Goal: Information Seeking & Learning: Learn about a topic

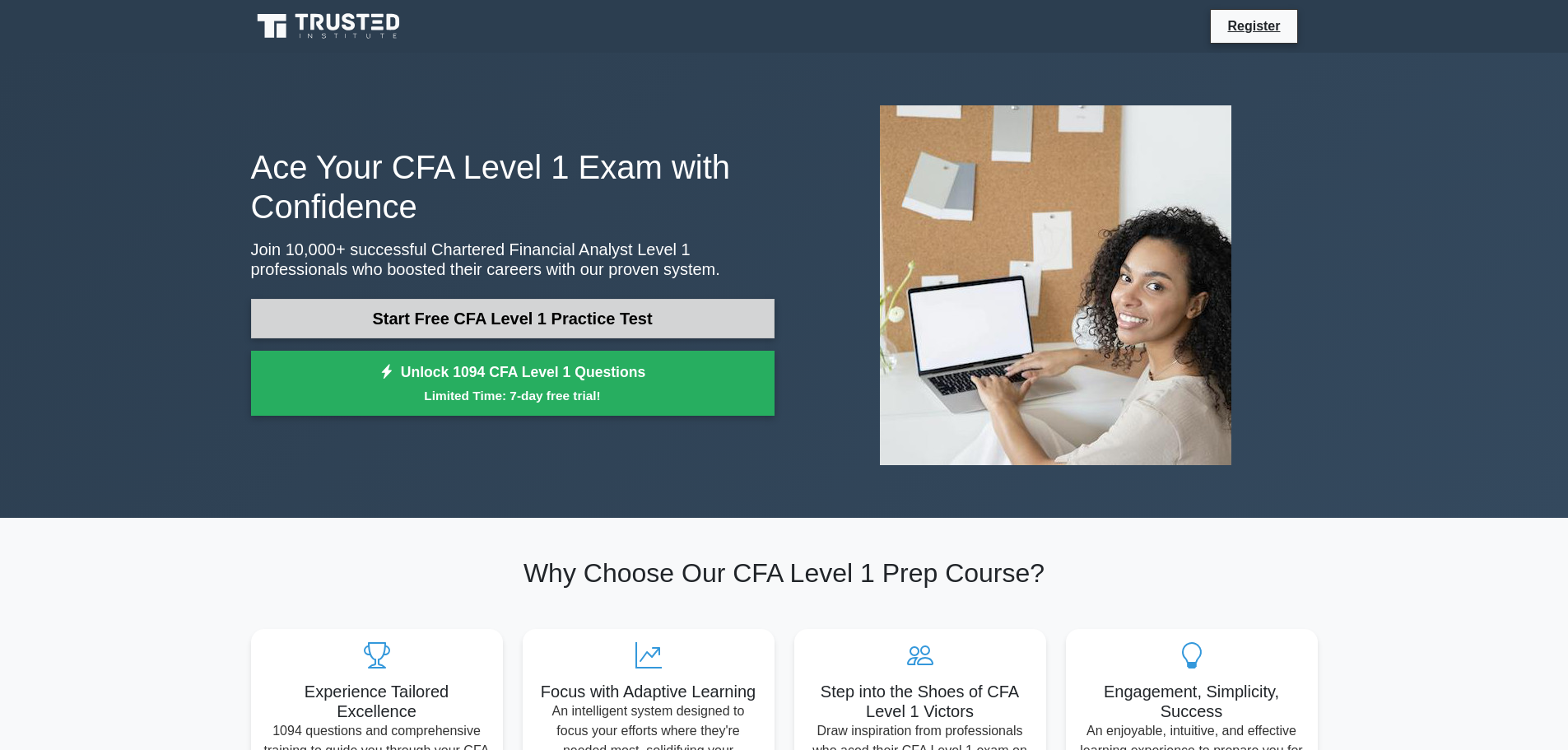
click at [526, 322] on link "Start Free CFA Level 1 Practice Test" at bounding box center [512, 317] width 523 height 39
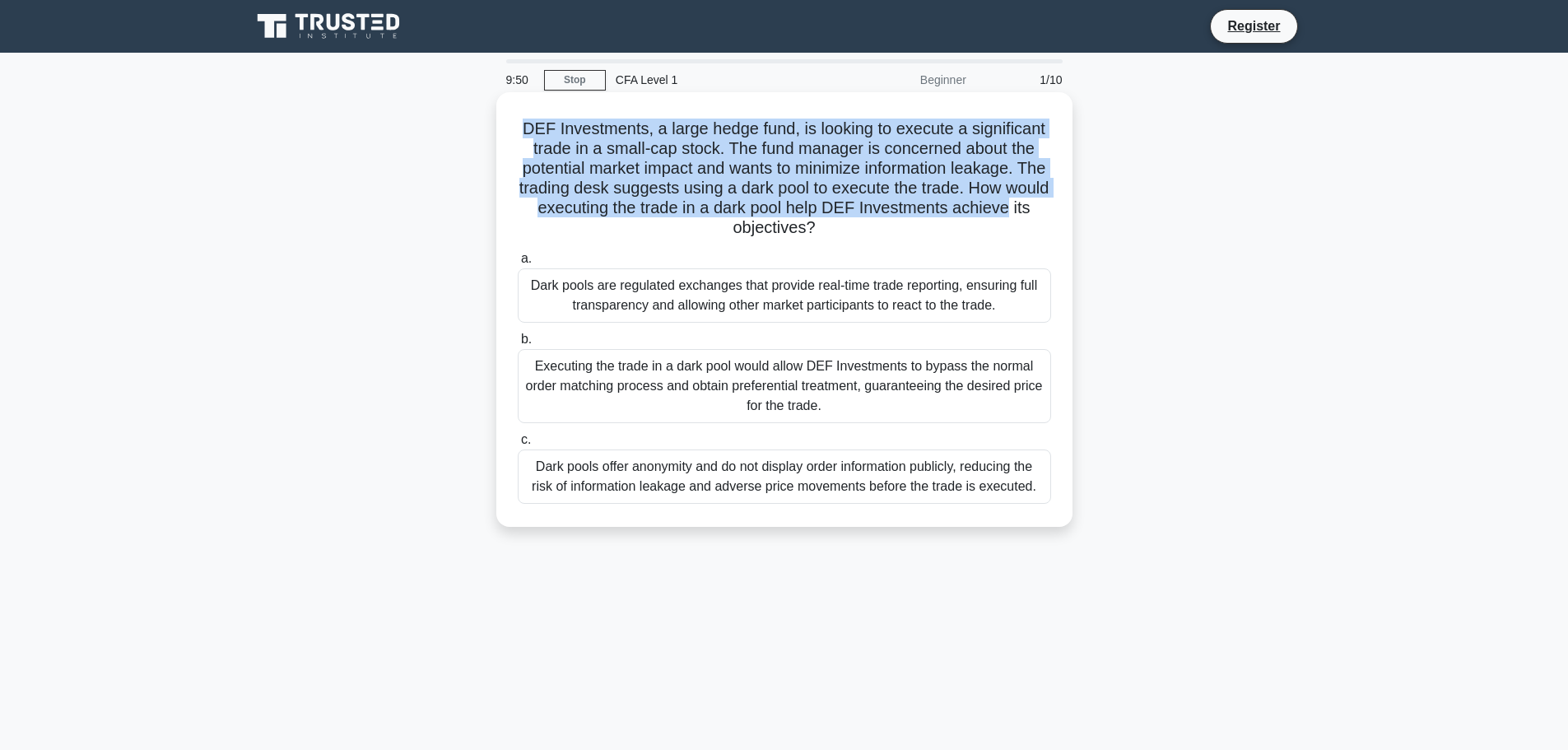
drag, startPoint x: 521, startPoint y: 132, endPoint x: 1058, endPoint y: 213, distance: 543.1
click at [1058, 213] on div "DEF Investments, a large hedge fund, is looking to execute a significant trade …" at bounding box center [784, 310] width 563 height 421
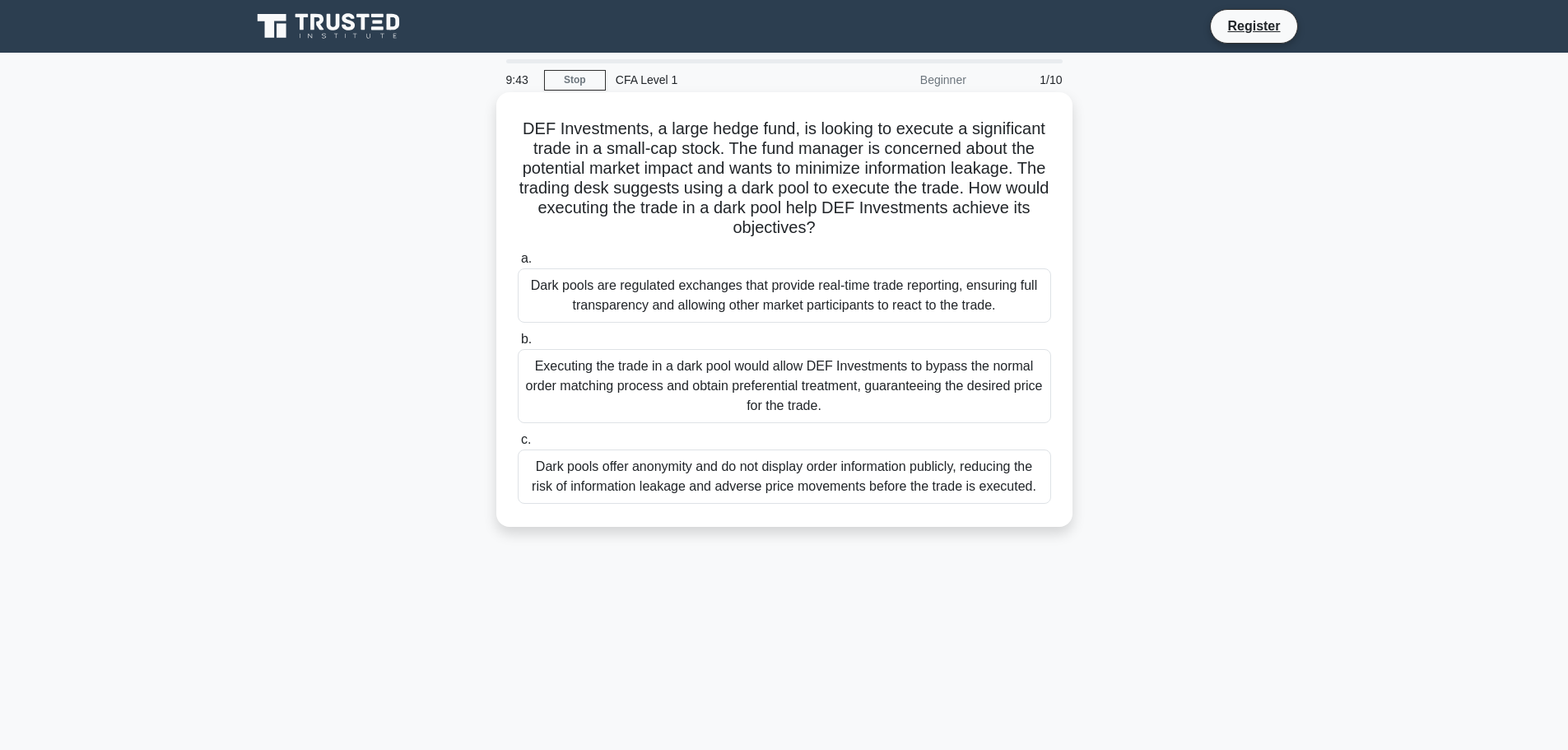
click at [634, 469] on div "Dark pools offer anonymity and do not display order information publicly, reduc…" at bounding box center [784, 476] width 534 height 54
click at [518, 445] on input "c. Dark pools offer anonymity and do not display order information publicly, re…" at bounding box center [518, 439] width 0 height 10
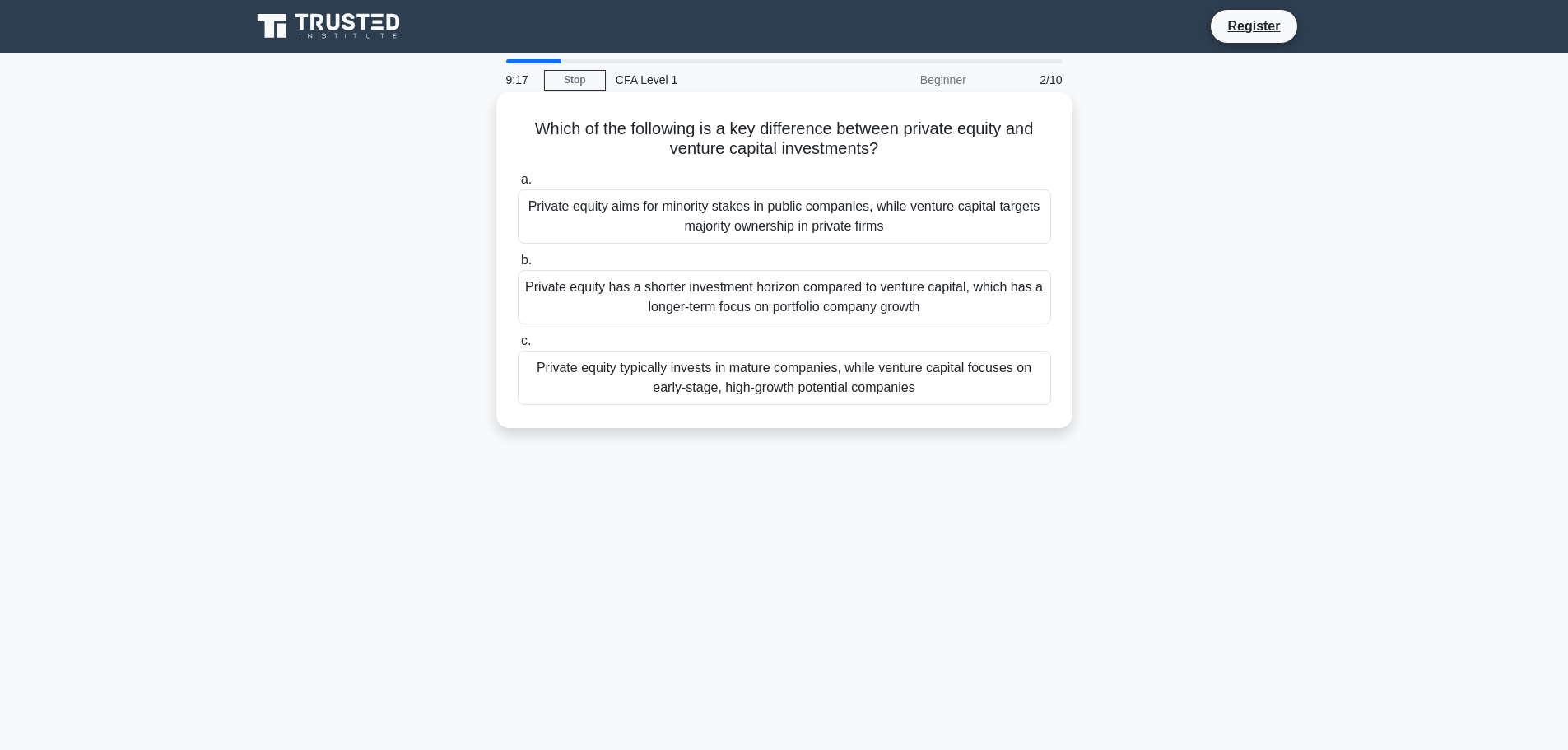
click at [770, 377] on div "Private equity typically invests in mature companies, while venture capital foc…" at bounding box center [784, 377] width 534 height 54
click at [518, 347] on input "c. Private equity typically invests in mature companies, while venture capital …" at bounding box center [518, 340] width 0 height 10
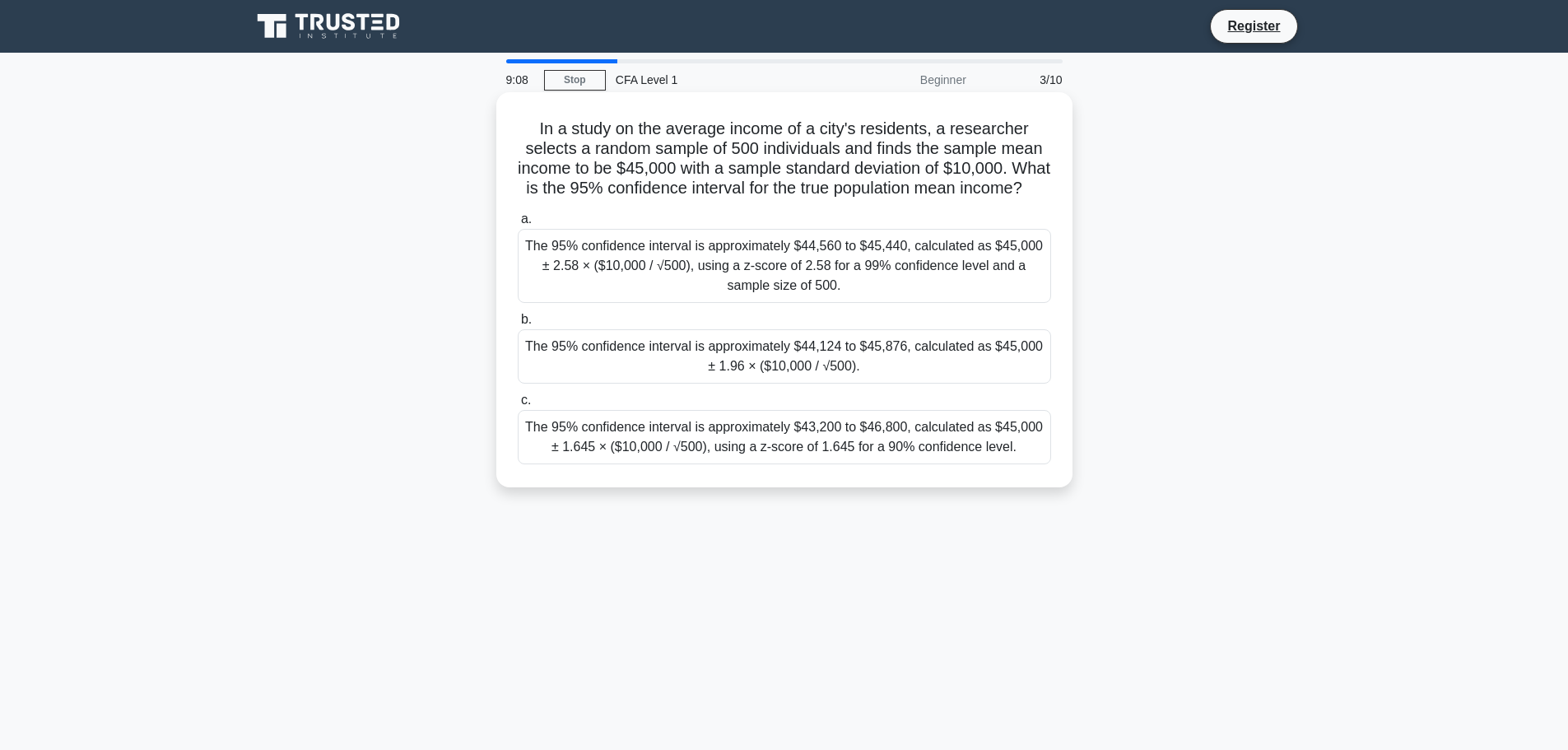
click at [639, 283] on div "The 95% confidence interval is approximately $44,560 to $45,440, calculated as …" at bounding box center [784, 266] width 534 height 74
click at [518, 225] on input "a. The 95% confidence interval is approximately $44,560 to $45,440, calculated …" at bounding box center [518, 218] width 0 height 10
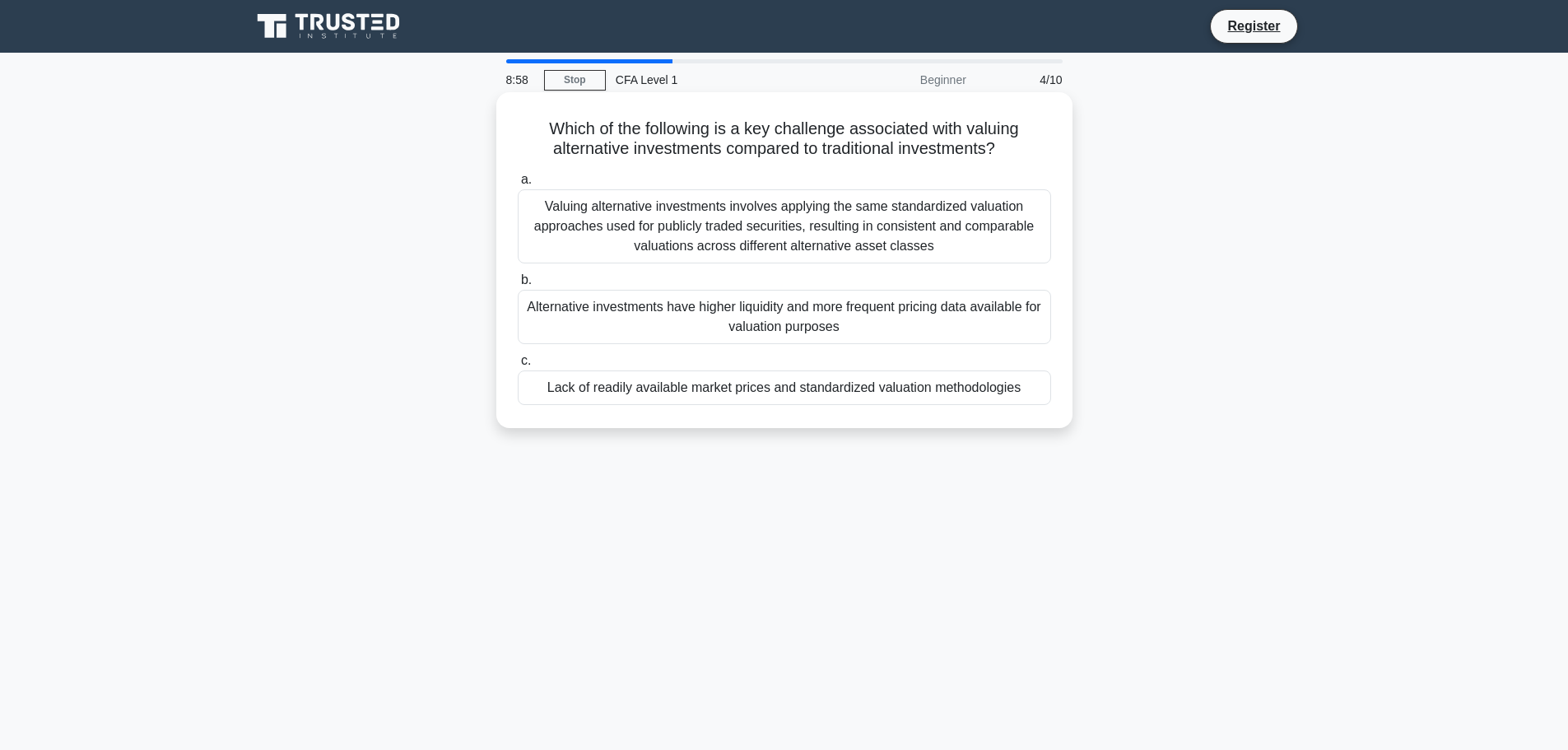
drag, startPoint x: 545, startPoint y: 130, endPoint x: 1035, endPoint y: 148, distance: 490.3
click at [1035, 148] on h5 "Which of the following is a key challenge associated with valuing alternative i…" at bounding box center [784, 138] width 537 height 41
click at [848, 385] on div "Lack of readily available market prices and standardized valuation methodologies" at bounding box center [784, 388] width 534 height 34
click at [518, 366] on input "c. Lack of readily available market prices and standardized valuation methodolo…" at bounding box center [518, 360] width 0 height 10
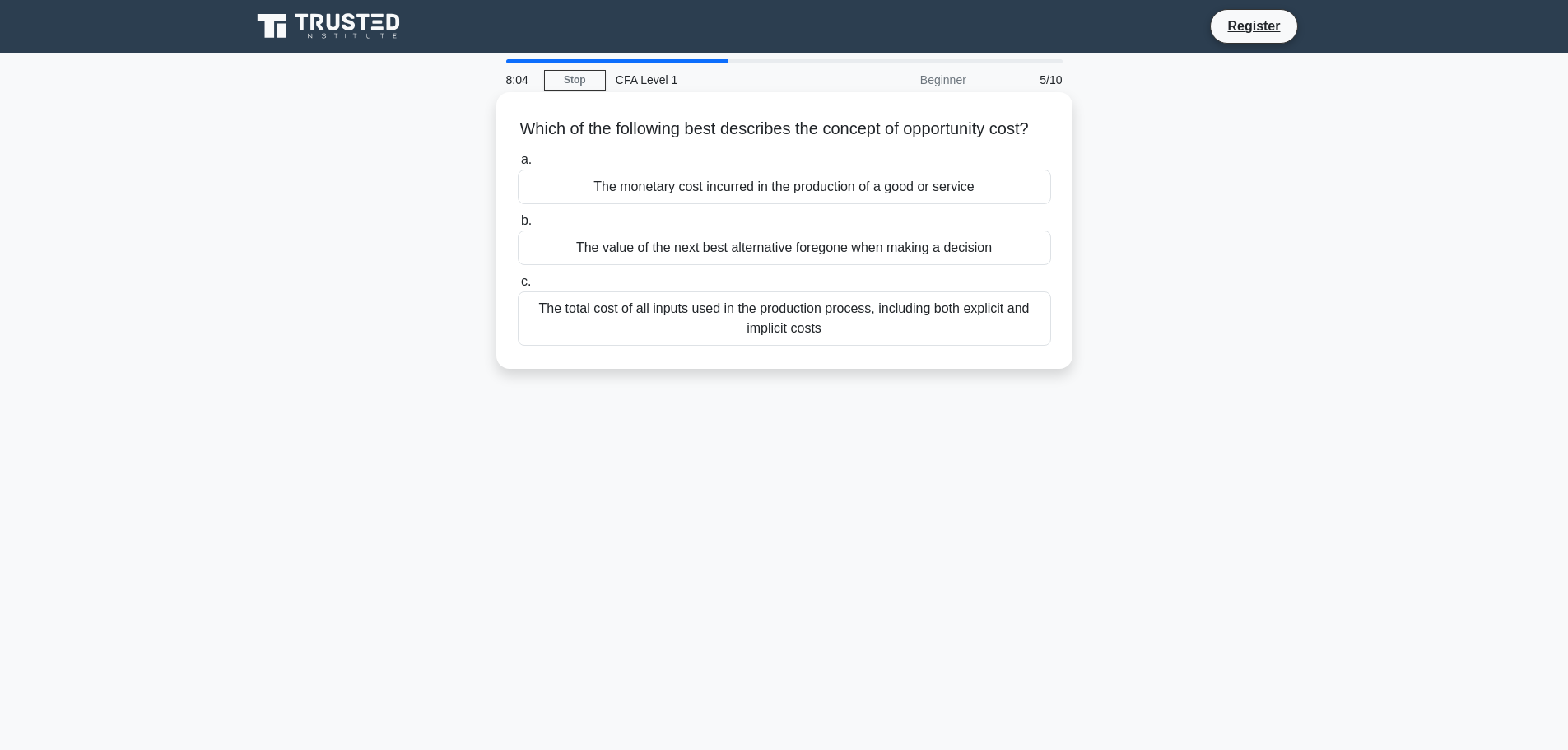
click at [726, 327] on div "The total cost of all inputs used in the production process, including both exp…" at bounding box center [784, 318] width 534 height 54
click at [518, 287] on input "c. The total cost of all inputs used in the production process, including both …" at bounding box center [518, 281] width 0 height 10
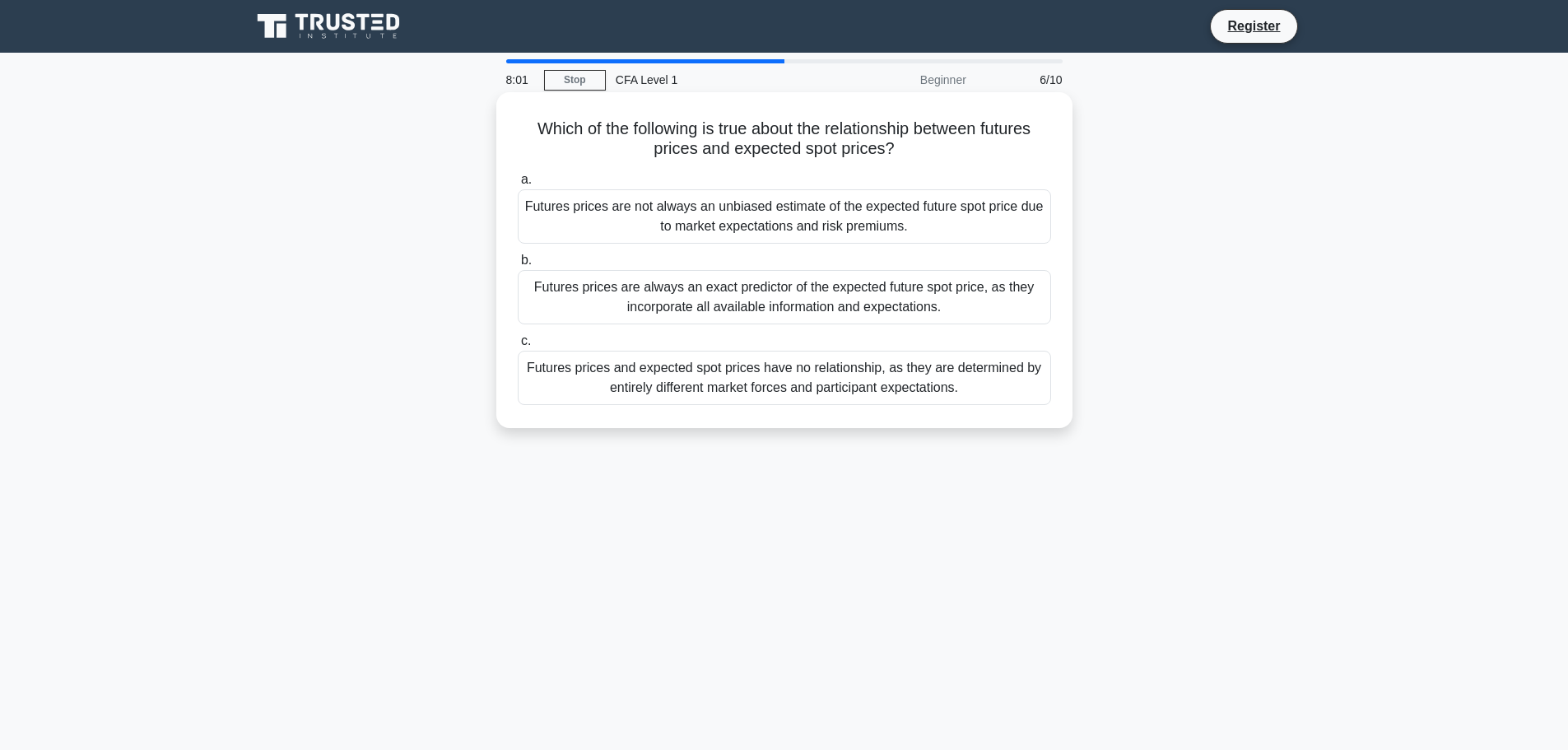
drag, startPoint x: 529, startPoint y: 130, endPoint x: 1023, endPoint y: 145, distance: 494.2
click at [1023, 145] on h5 "Which of the following is true about the relationship between futures prices an…" at bounding box center [784, 138] width 537 height 41
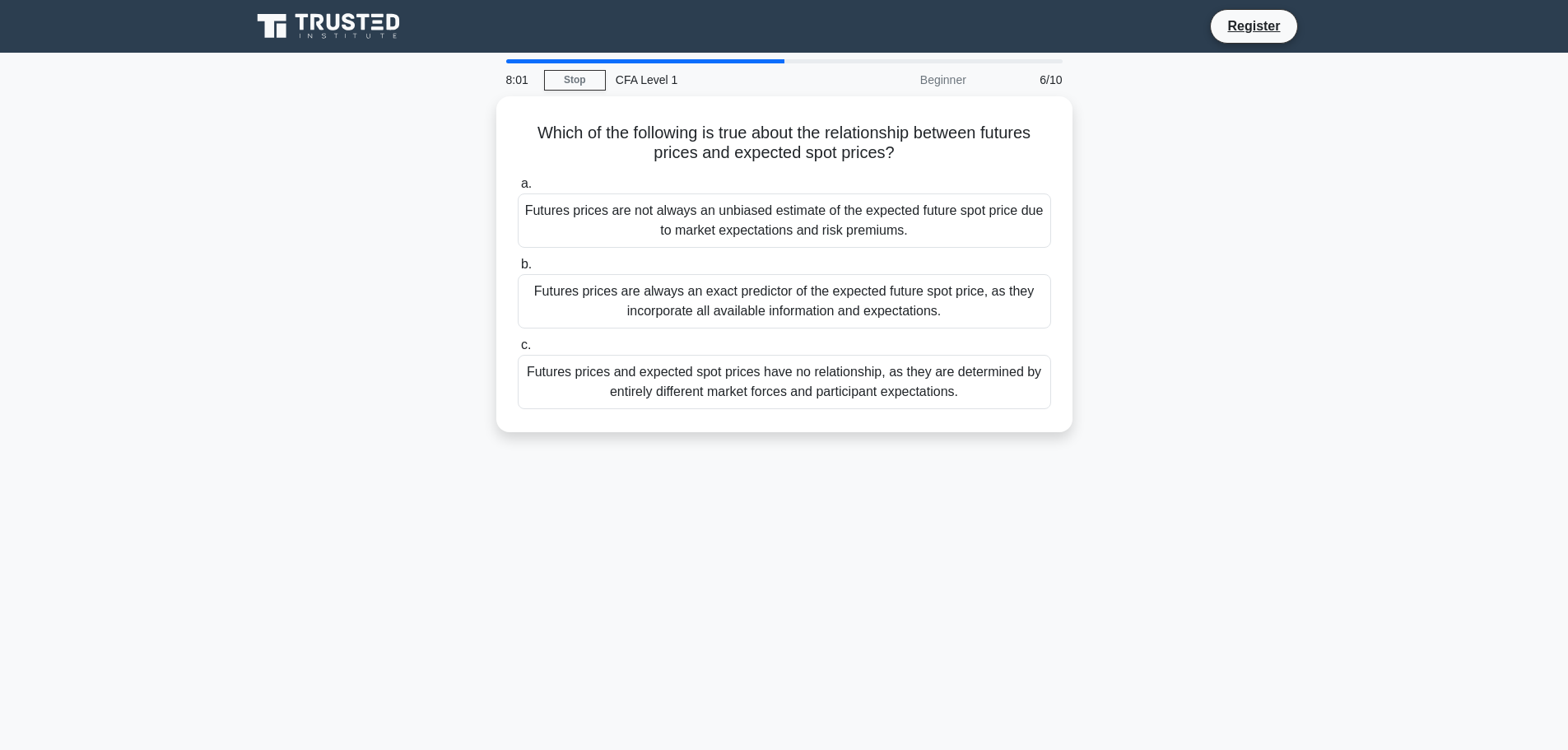
click at [1189, 147] on div "Which of the following is true about the relationship between futures prices an…" at bounding box center [784, 274] width 1087 height 355
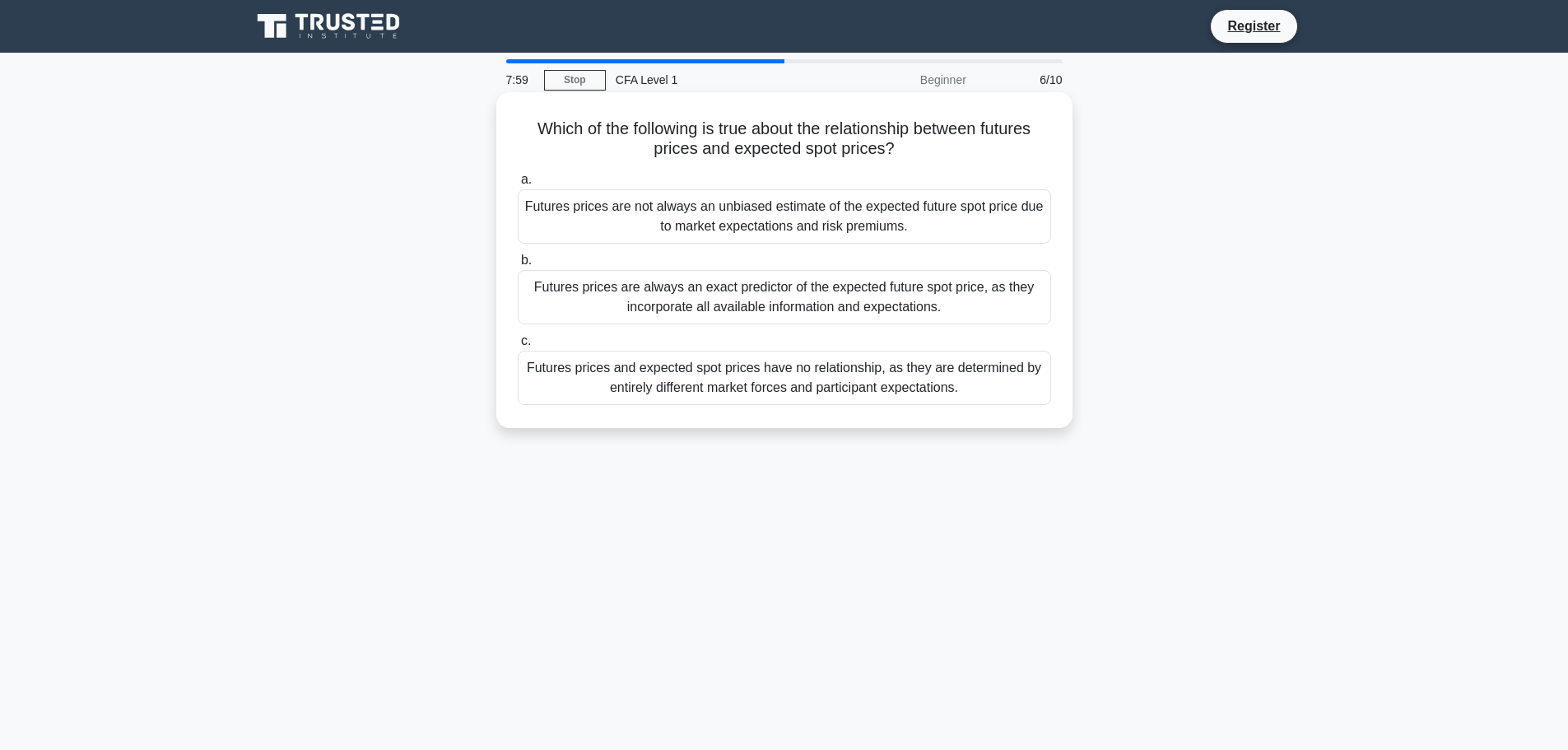
click at [696, 208] on div "Futures prices are not always an unbiased estimate of the expected future spot …" at bounding box center [784, 216] width 534 height 54
click at [518, 185] on input "a. Futures prices are not always an unbiased estimate of the expected future sp…" at bounding box center [518, 179] width 0 height 10
drag, startPoint x: 545, startPoint y: 132, endPoint x: 972, endPoint y: 153, distance: 427.5
click at [972, 153] on h5 "Which of the following is a key difference between futures contracts and forwar…" at bounding box center [784, 138] width 537 height 41
click at [891, 229] on div "Futures contracts are standardized and exchange-traded, while forward contracts…" at bounding box center [784, 216] width 534 height 54
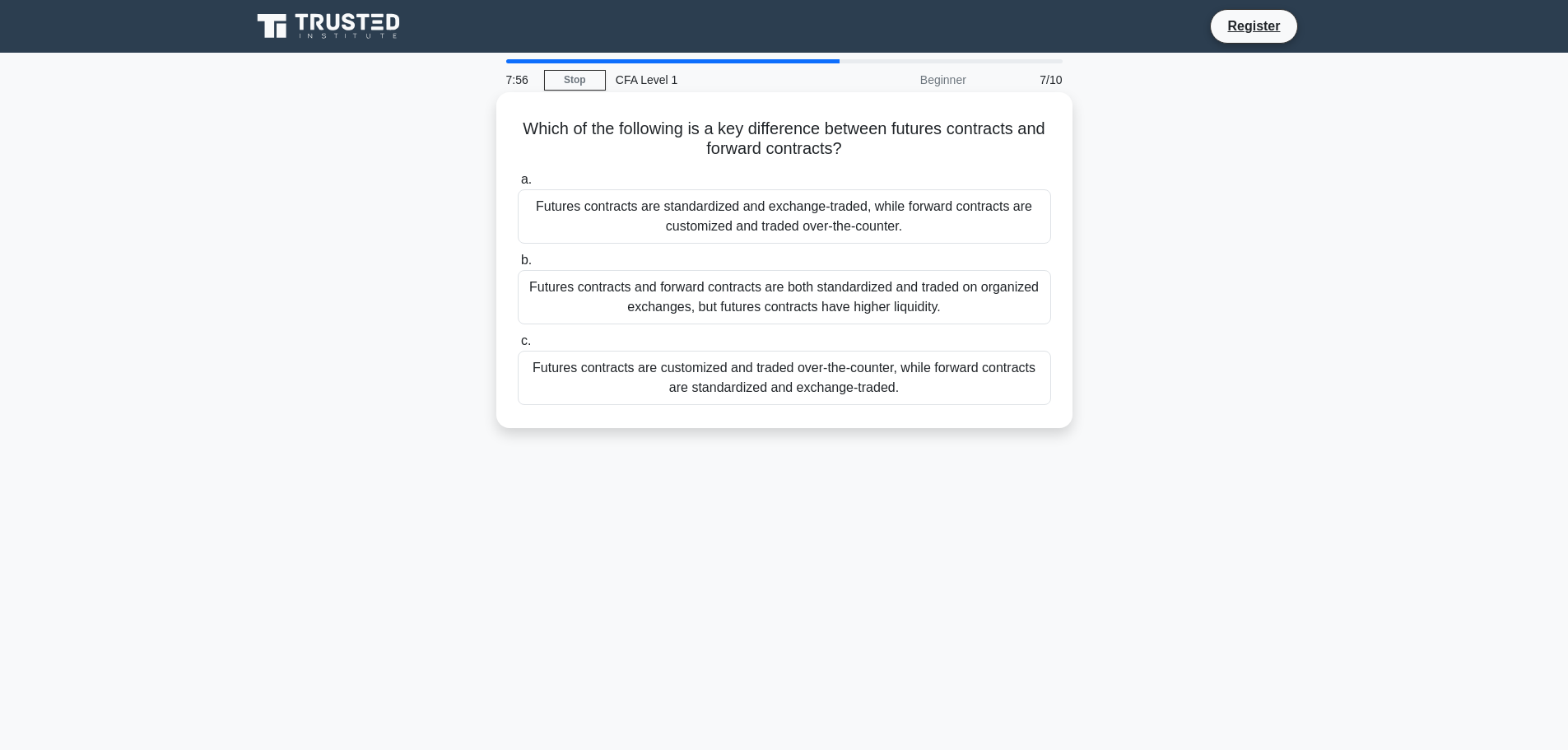
click at [518, 185] on input "a. Futures contracts are standardized and exchange-traded, while forward contra…" at bounding box center [518, 179] width 0 height 10
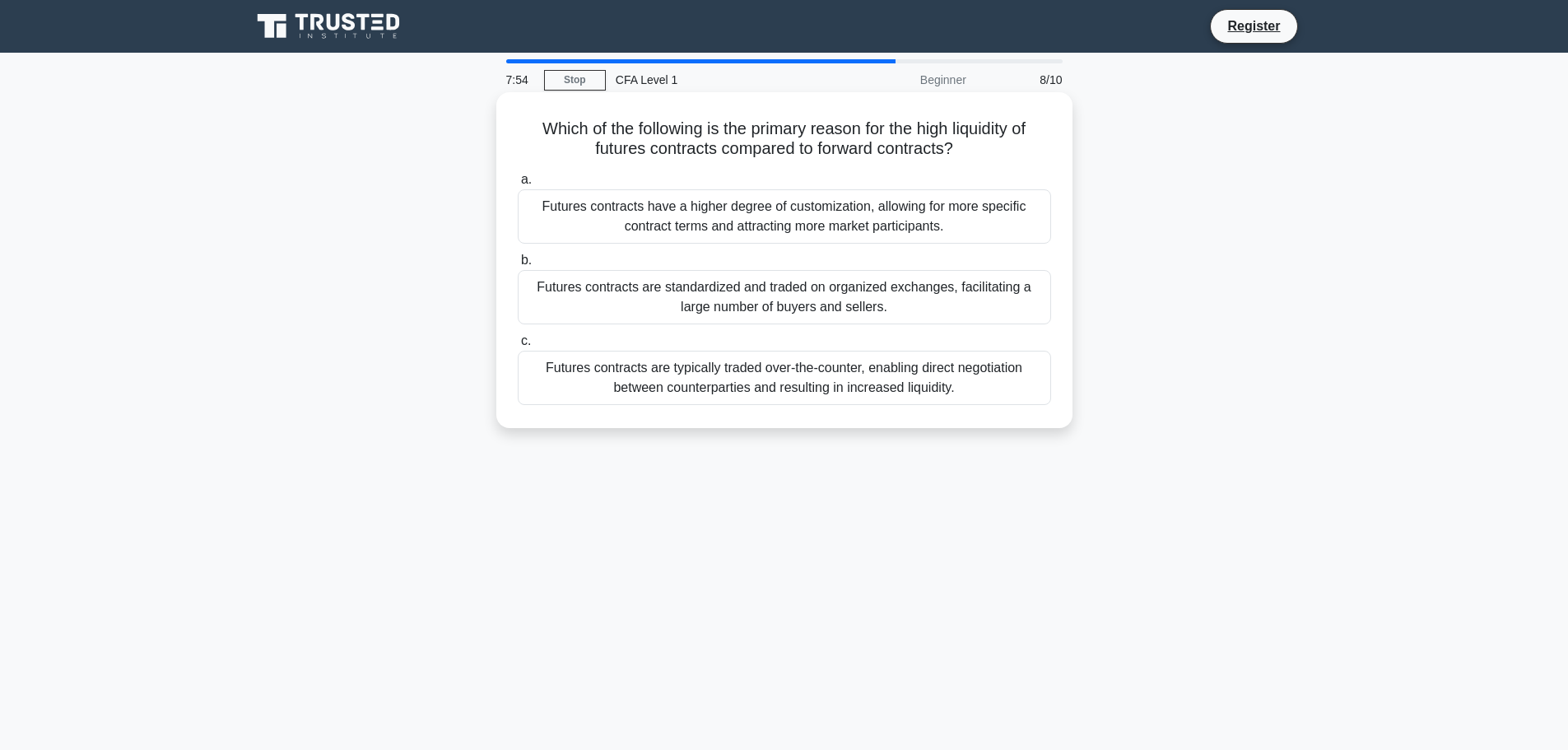
click at [805, 291] on div "Futures contracts are standardized and traded on organized exchanges, facilitat…" at bounding box center [784, 296] width 534 height 54
click at [518, 266] on input "b. Futures contracts are standardized and traded on organized exchanges, facili…" at bounding box center [518, 260] width 0 height 10
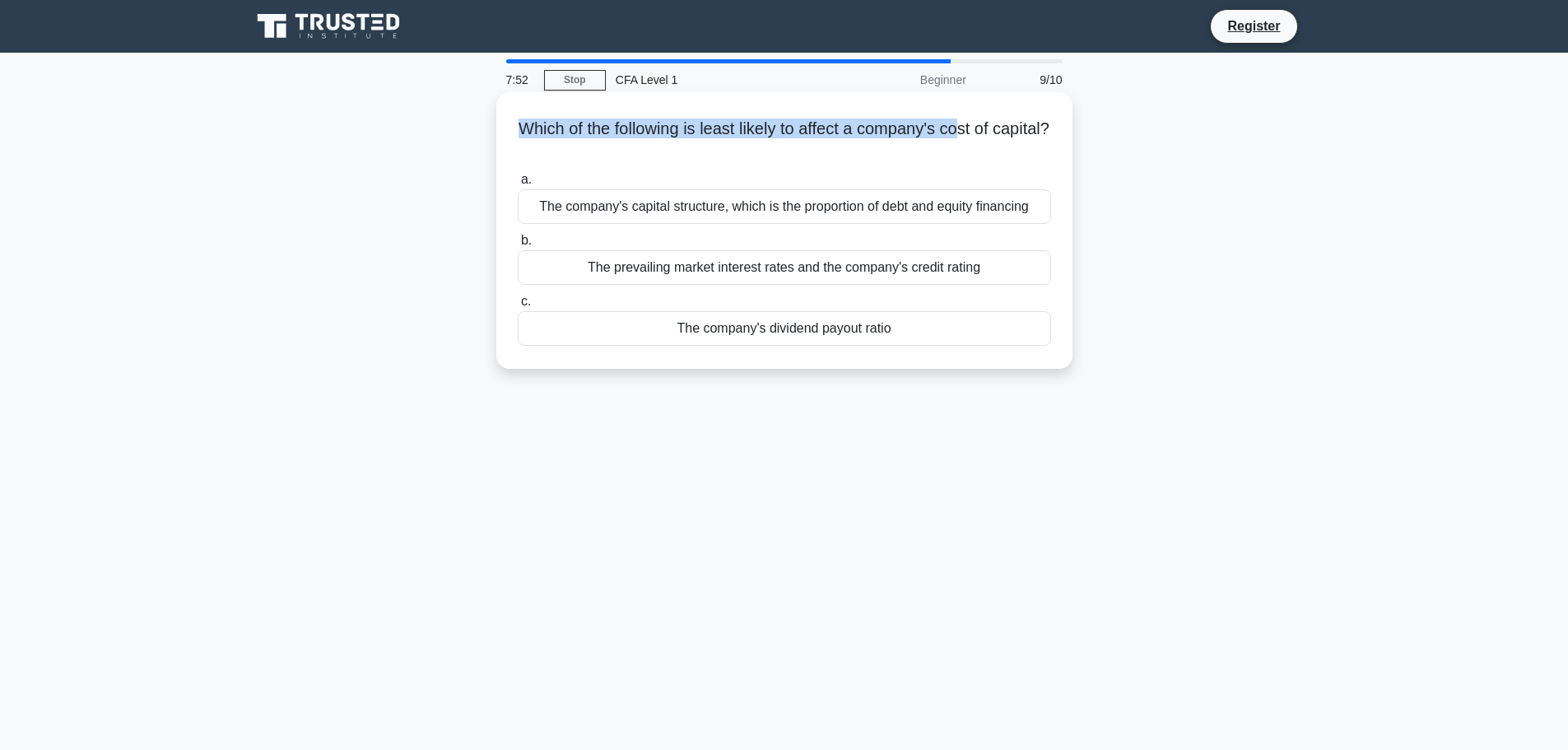
drag, startPoint x: 541, startPoint y: 128, endPoint x: 1001, endPoint y: 132, distance: 460.0
click at [999, 132] on h5 "Which of the following is least likely to affect a company's cost of capital? .…" at bounding box center [784, 138] width 537 height 41
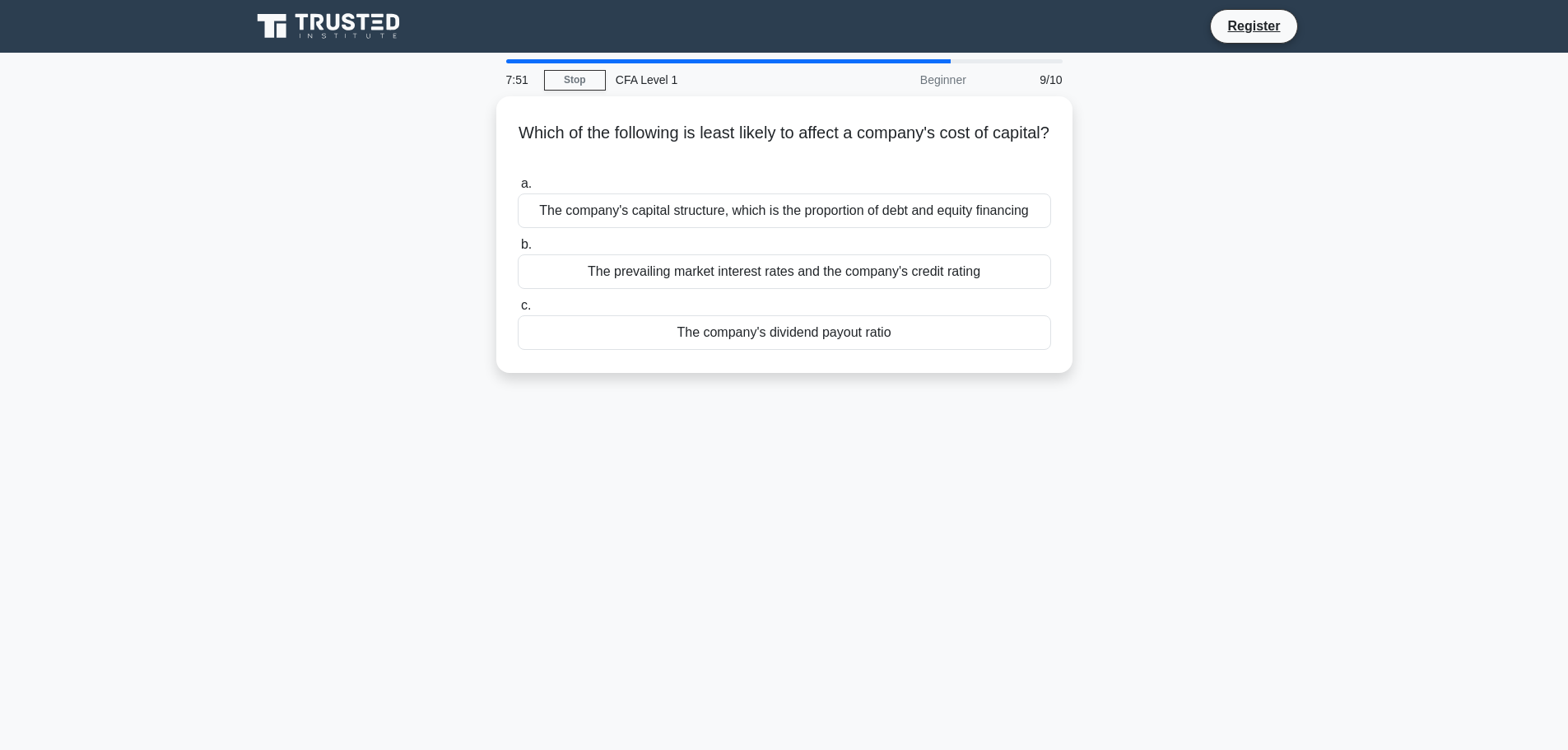
click at [1214, 141] on div "Which of the following is least likely to affect a company's cost of capital? .…" at bounding box center [784, 244] width 1087 height 296
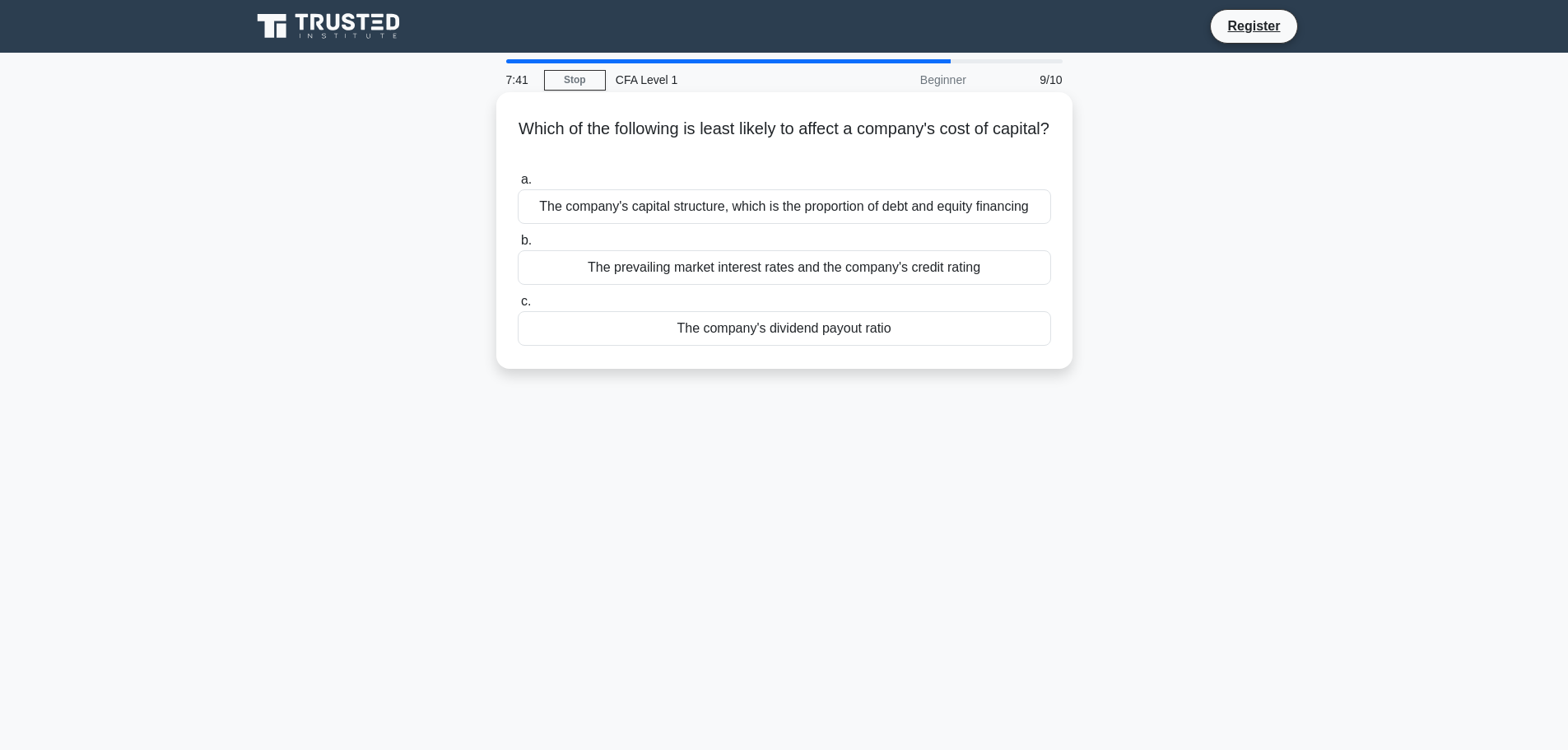
drag, startPoint x: 811, startPoint y: 156, endPoint x: 540, endPoint y: 135, distance: 271.8
click at [540, 135] on h5 "Which of the following is least likely to affect a company's cost of capital? .…" at bounding box center [784, 138] width 537 height 41
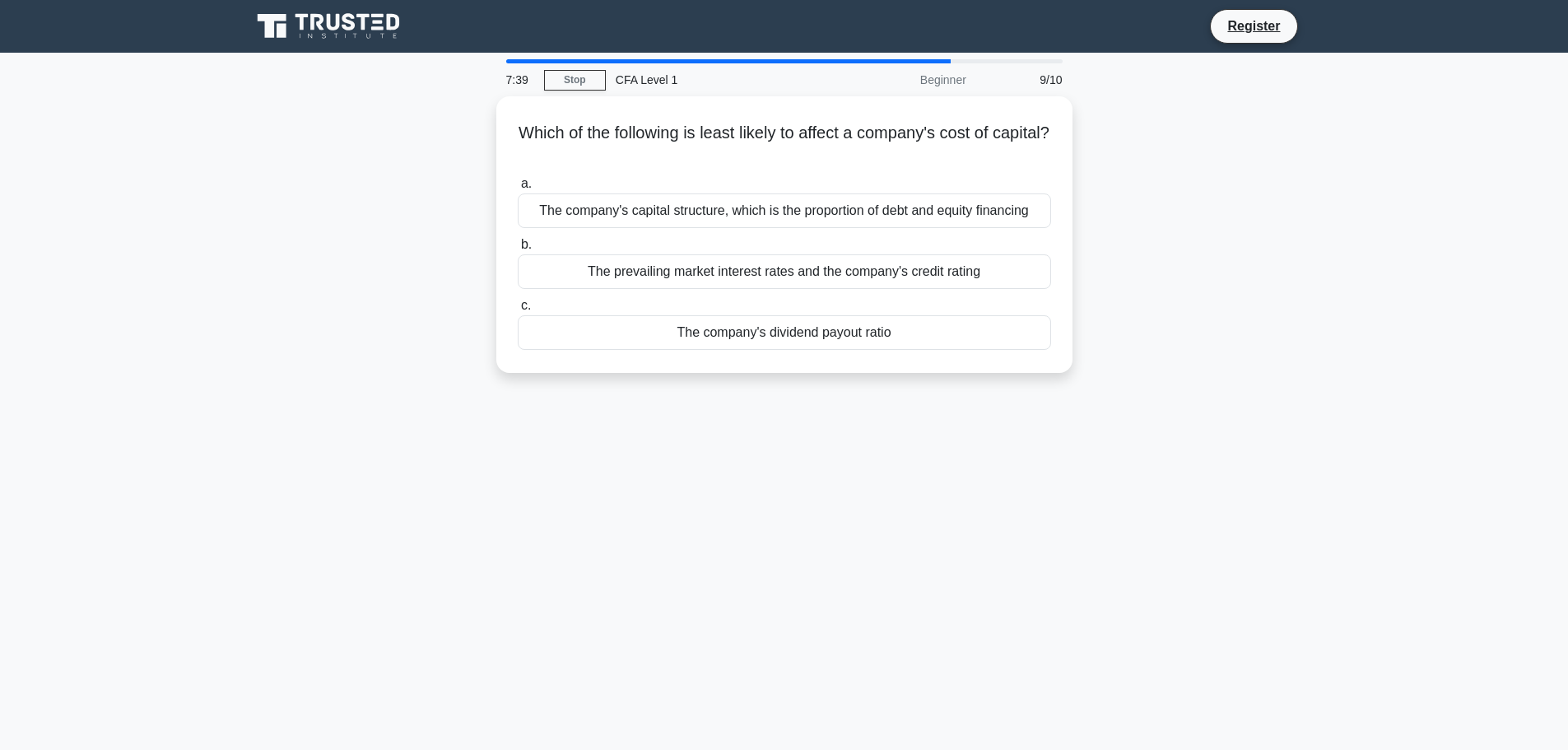
click at [1119, 141] on div "Which of the following is least likely to affect a company's cost of capital? .…" at bounding box center [784, 244] width 1087 height 296
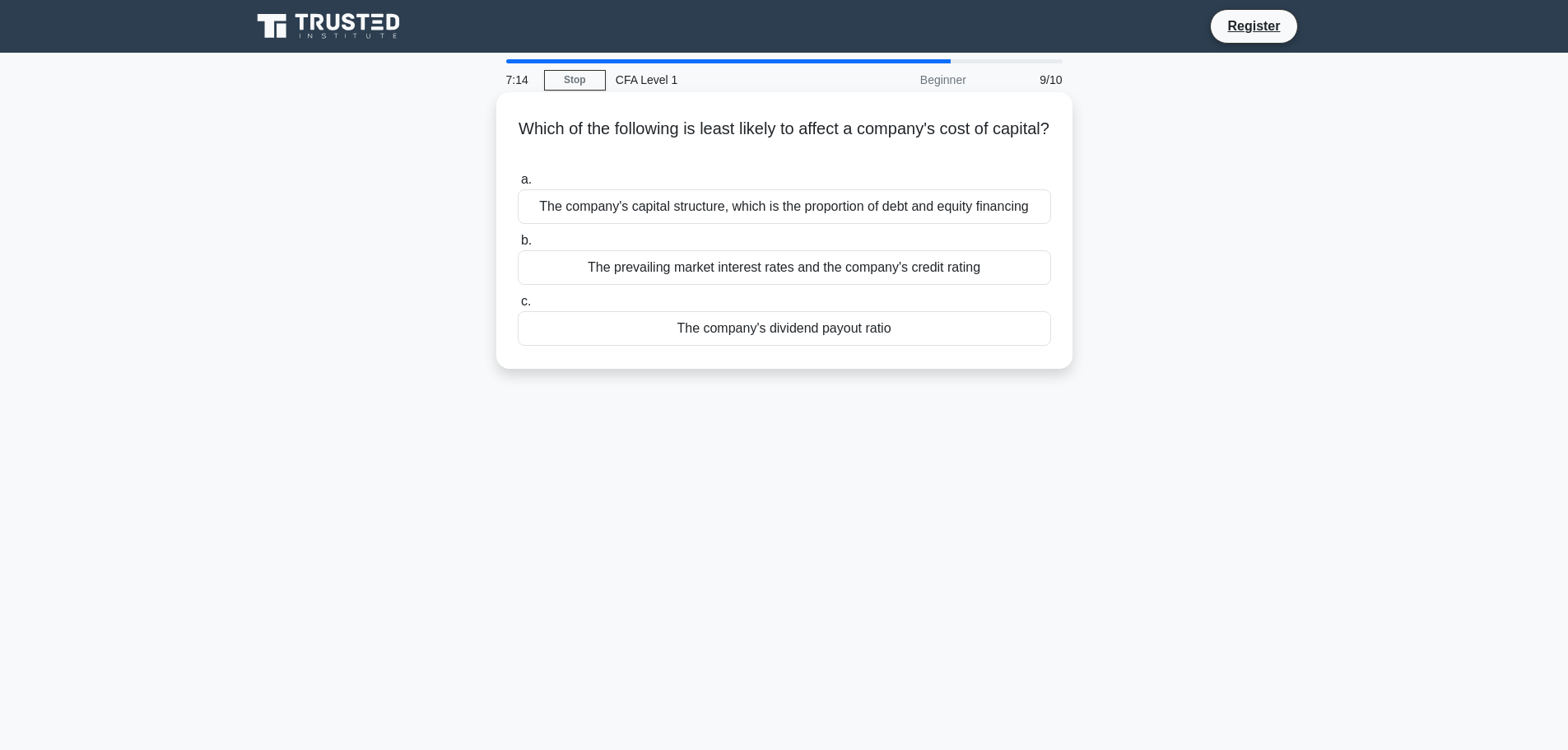
click at [762, 333] on div "The company's dividend payout ratio" at bounding box center [784, 328] width 534 height 34
click at [518, 307] on input "c. The company's dividend payout ratio" at bounding box center [518, 301] width 0 height 10
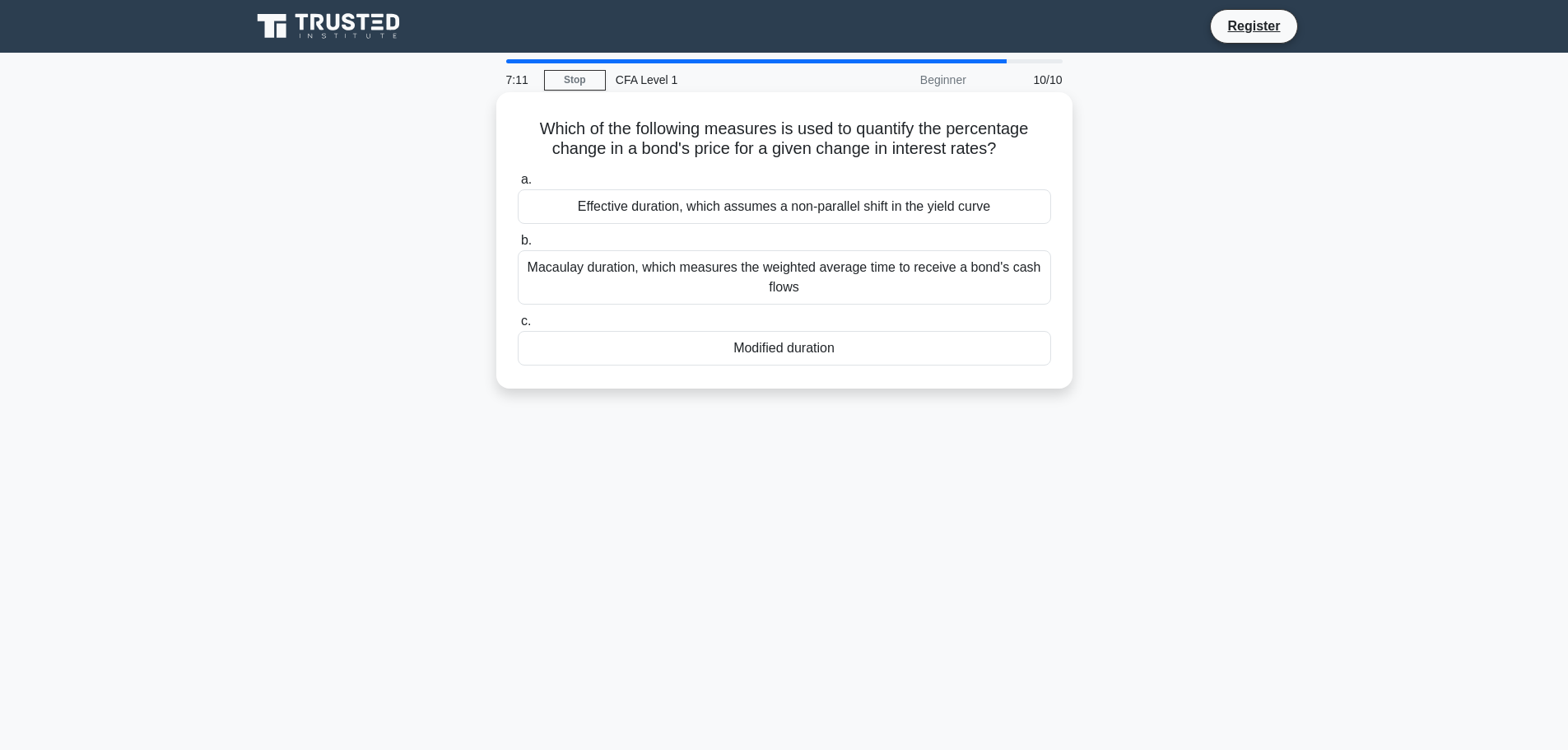
click at [780, 352] on div "Modified duration" at bounding box center [784, 348] width 534 height 34
click at [518, 327] on input "c. Modified duration" at bounding box center [518, 321] width 0 height 10
